Goal: Navigation & Orientation: Find specific page/section

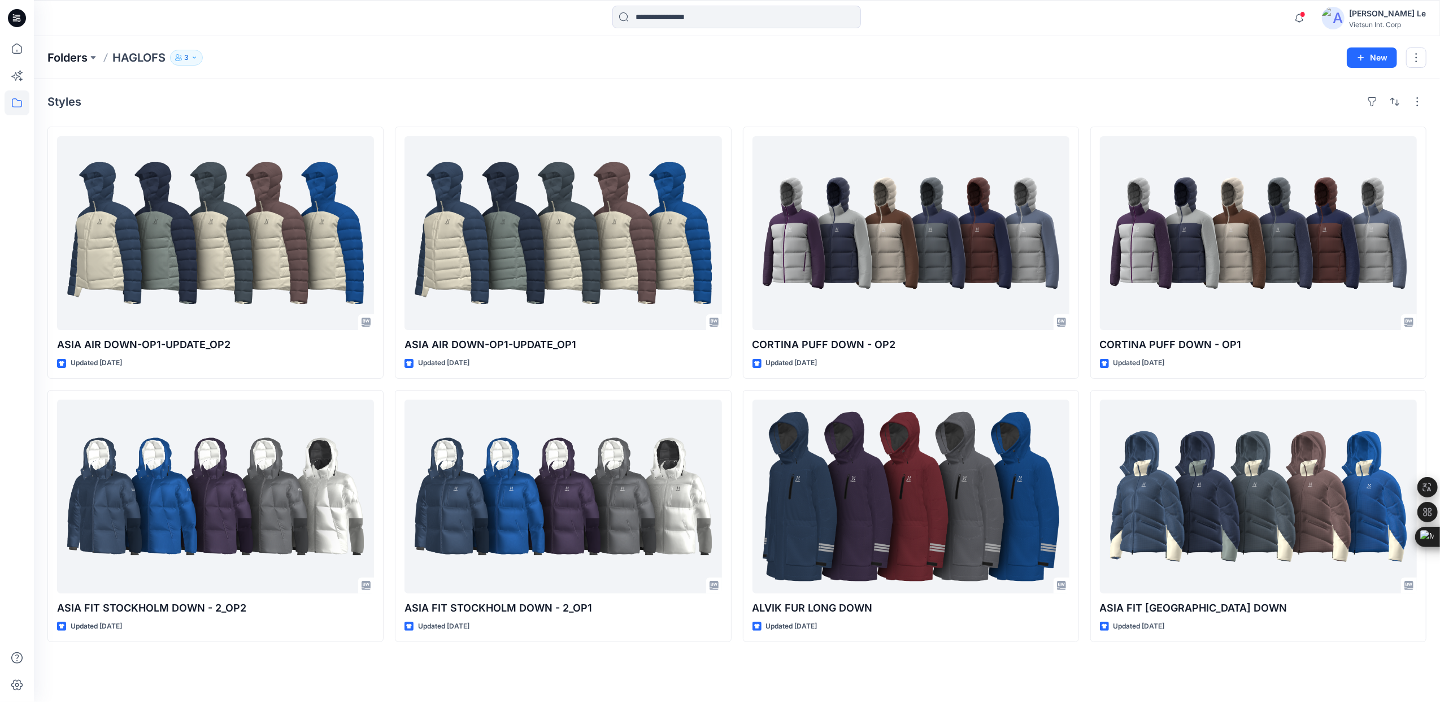
click at [60, 57] on p "Folders" at bounding box center [67, 58] width 40 height 16
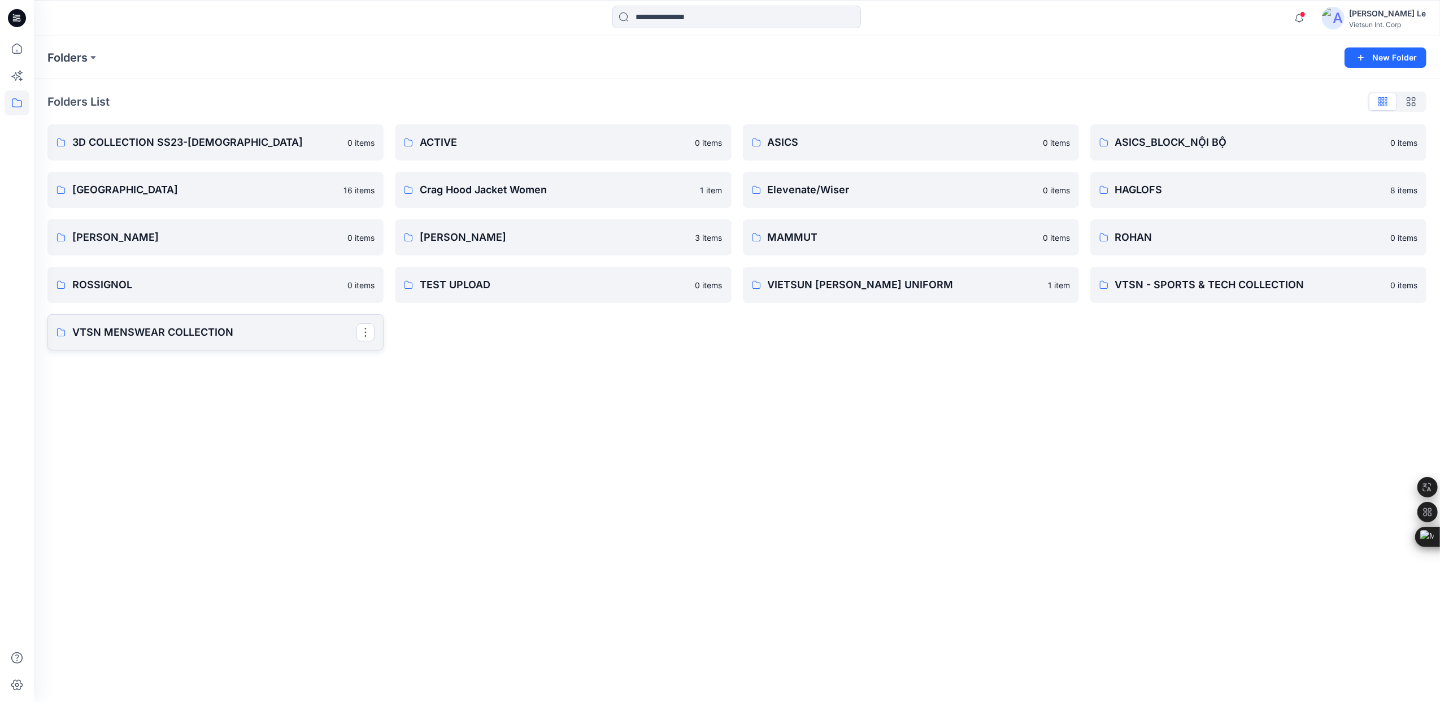
click at [188, 329] on p "VTSN MENSWEAR COLLECTION" at bounding box center [214, 332] width 284 height 16
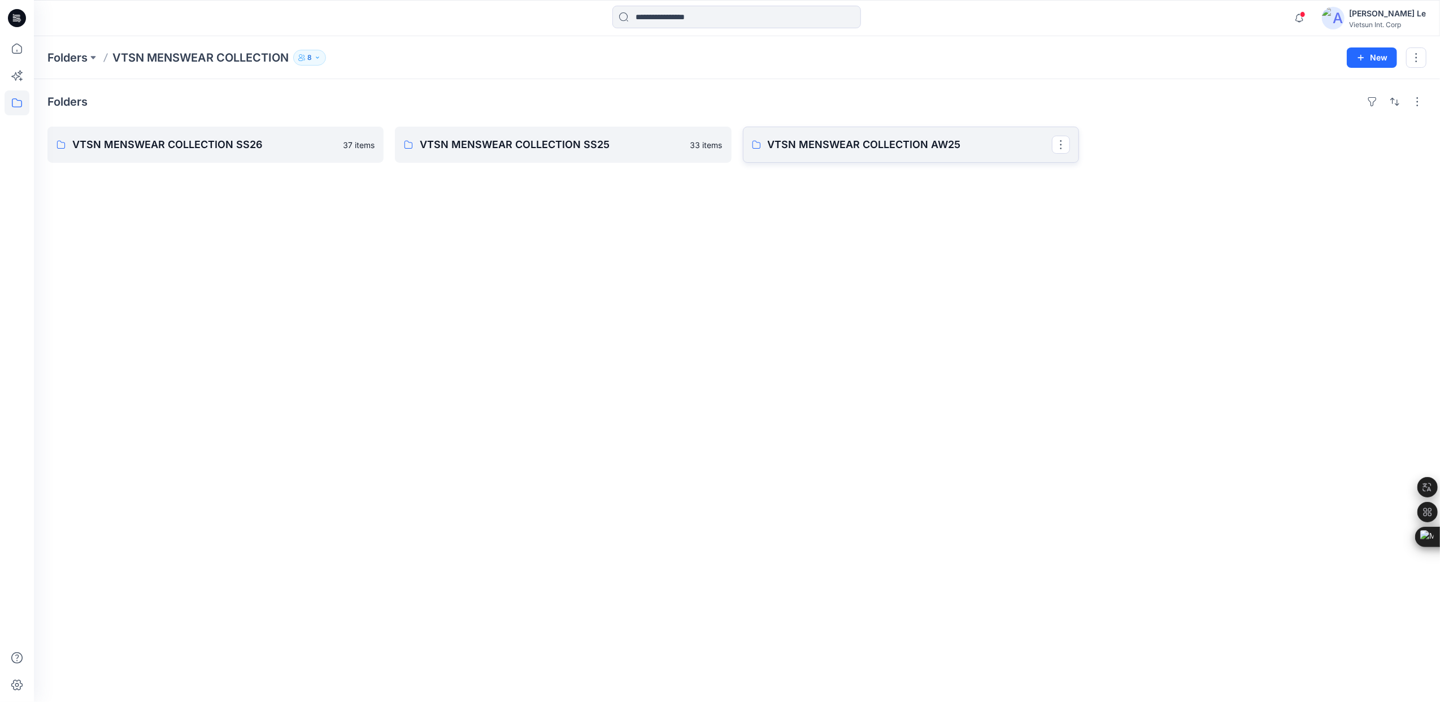
click at [869, 139] on p "VTSN MENSWEAR COLLECTION AW25" at bounding box center [910, 145] width 284 height 16
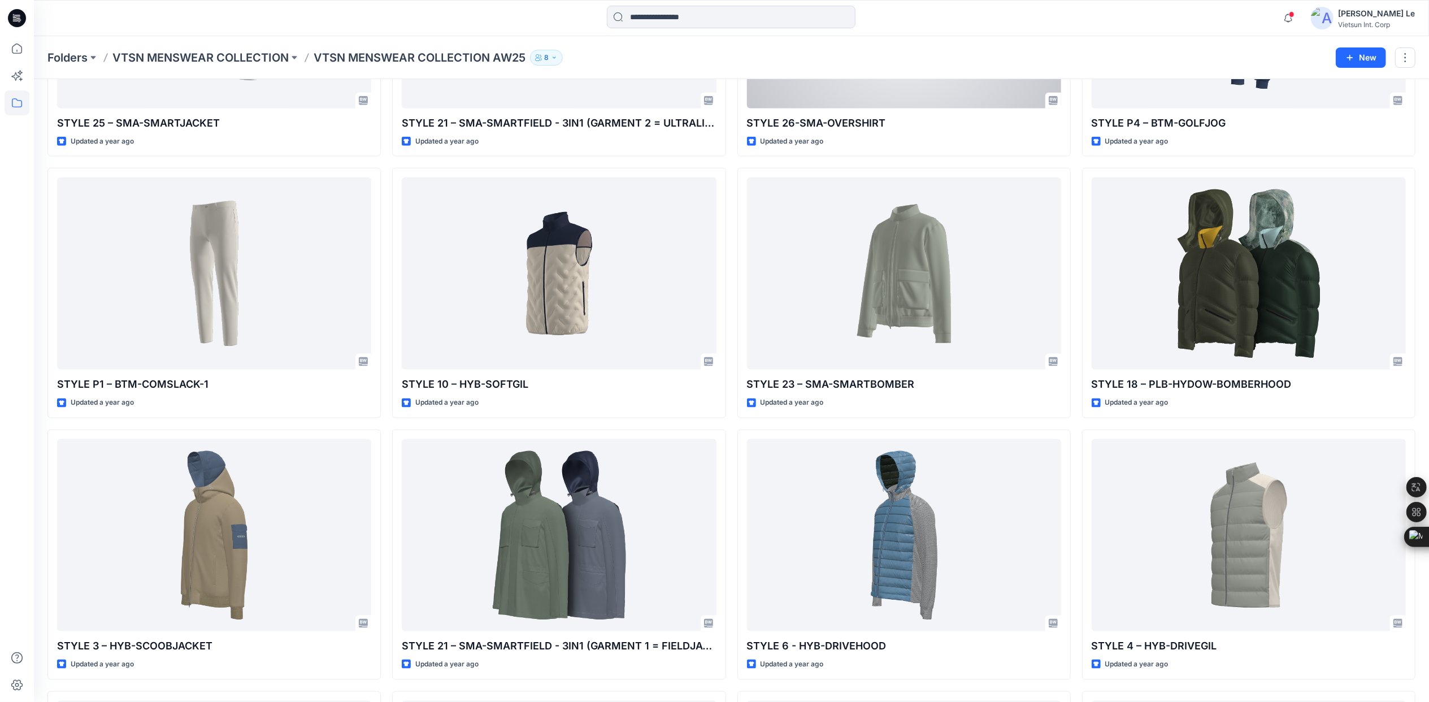
scroll to position [1339, 0]
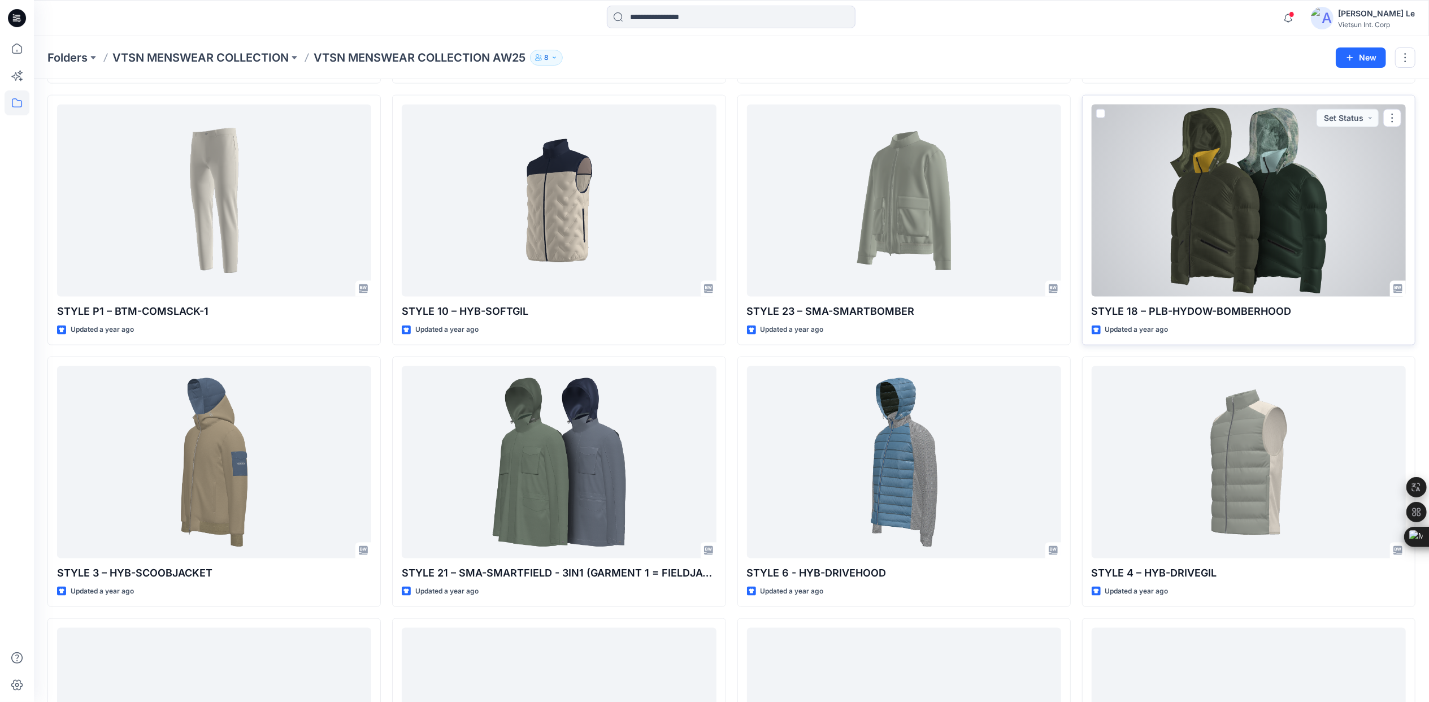
click at [1223, 188] on div at bounding box center [1249, 201] width 314 height 192
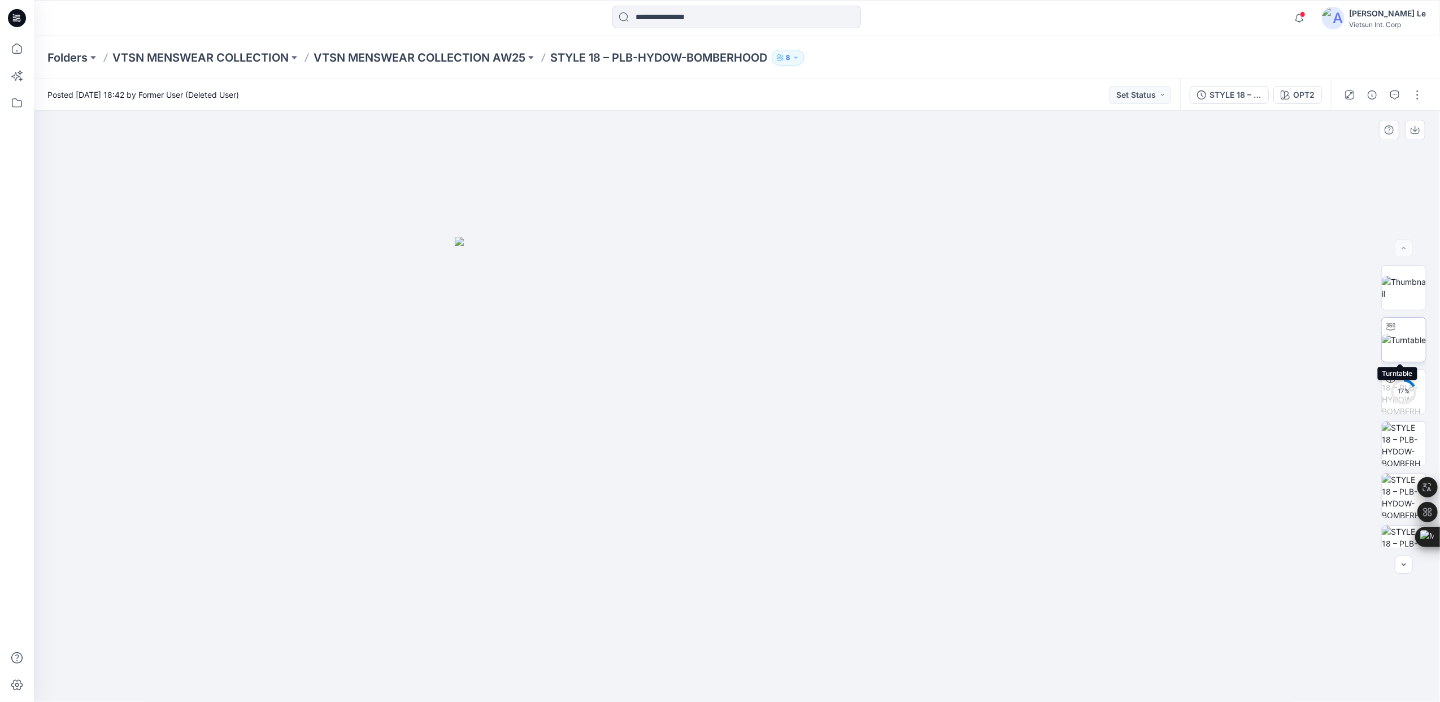
click at [1384, 337] on img at bounding box center [1404, 340] width 44 height 12
